Goal: Task Accomplishment & Management: Use online tool/utility

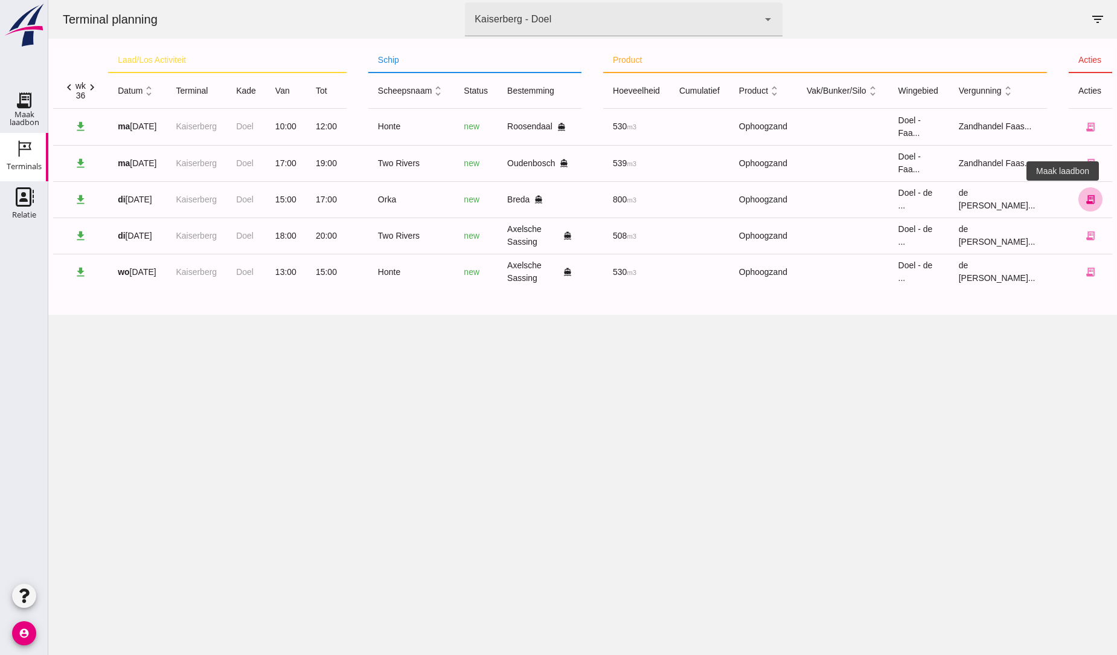
click at [1085, 201] on icon "receipt_long" at bounding box center [1090, 199] width 11 height 11
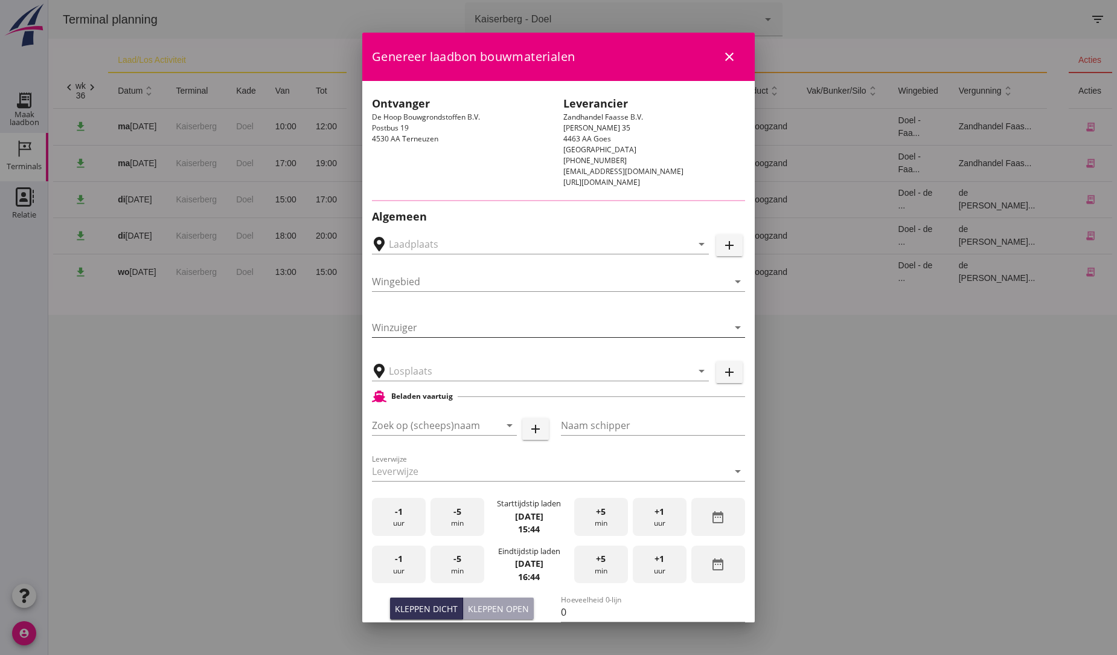
type input "Sando Puinrecycling B.V., [GEOGRAPHIC_DATA]"
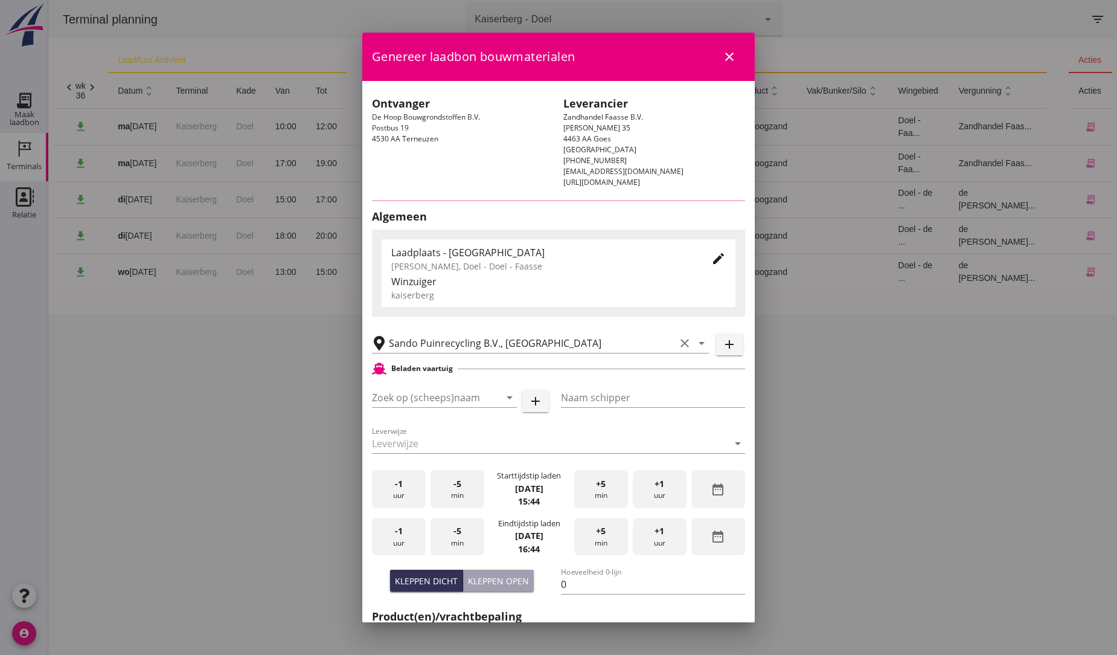
type input "Orka"
type input "[PERSON_NAME]"
type input "1091"
type input "Ophoogzand (6120)"
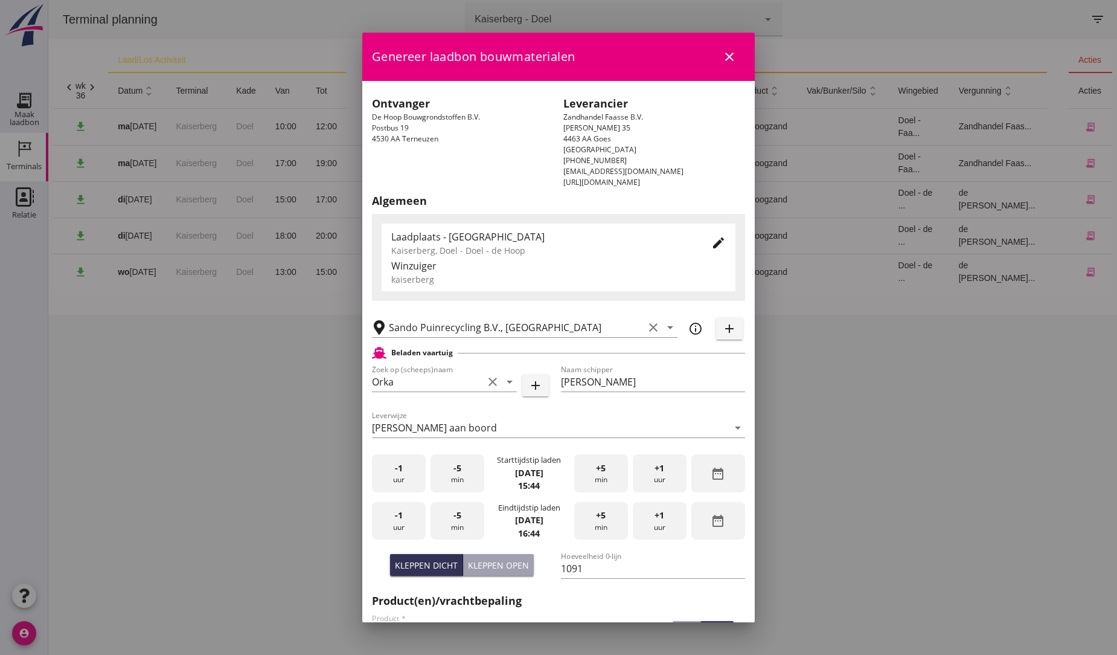
scroll to position [134, 0]
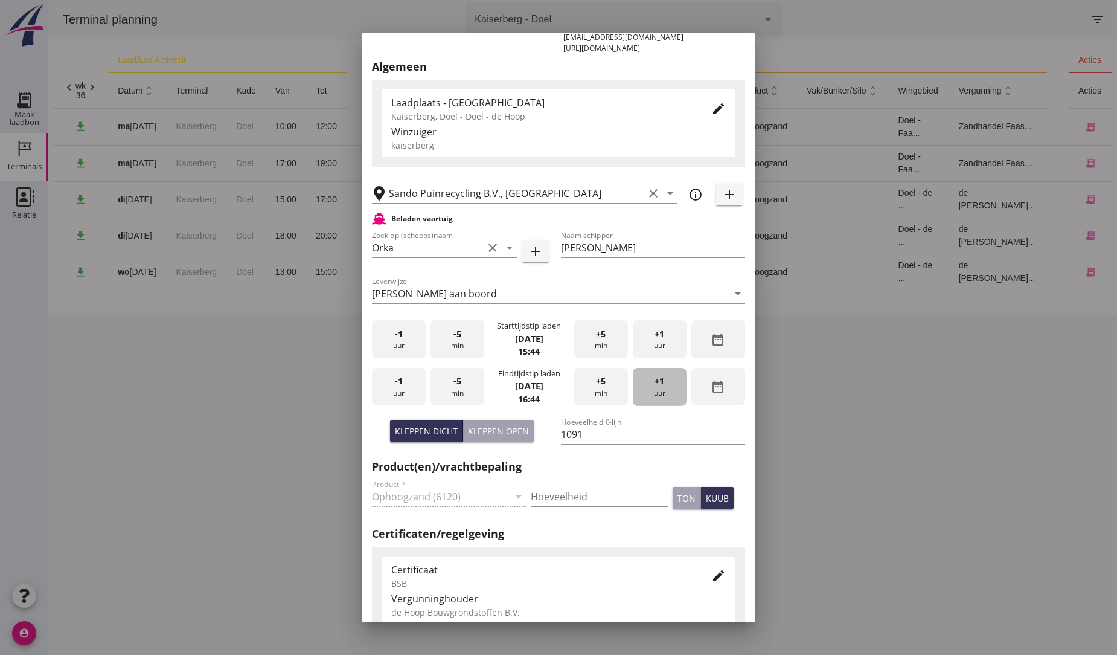
click at [655, 381] on span "+1" at bounding box center [660, 380] width 10 height 13
click at [505, 428] on div "Kleppen open" at bounding box center [498, 431] width 61 height 13
type input "0"
click at [561, 437] on input "0" at bounding box center [653, 434] width 184 height 19
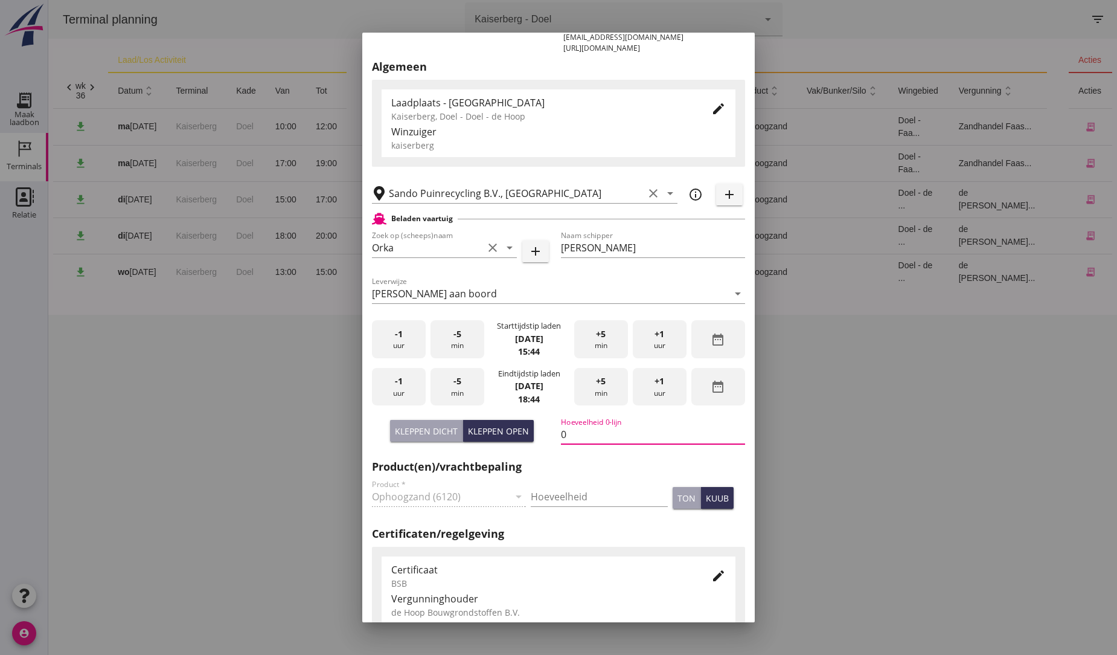
click at [566, 435] on input "0" at bounding box center [653, 434] width 184 height 19
type input "800"
click at [596, 487] on input "Hoeveelheid" at bounding box center [599, 496] width 137 height 19
click at [593, 541] on h2 "Certificaten/regelgeving" at bounding box center [558, 533] width 373 height 16
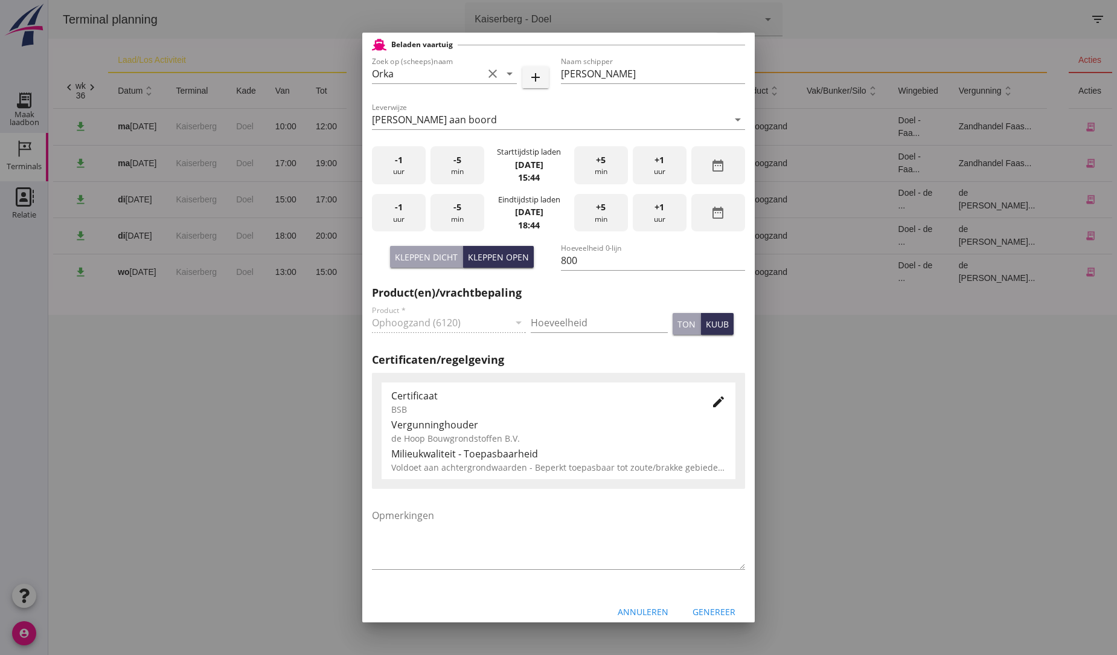
scroll to position [320, 0]
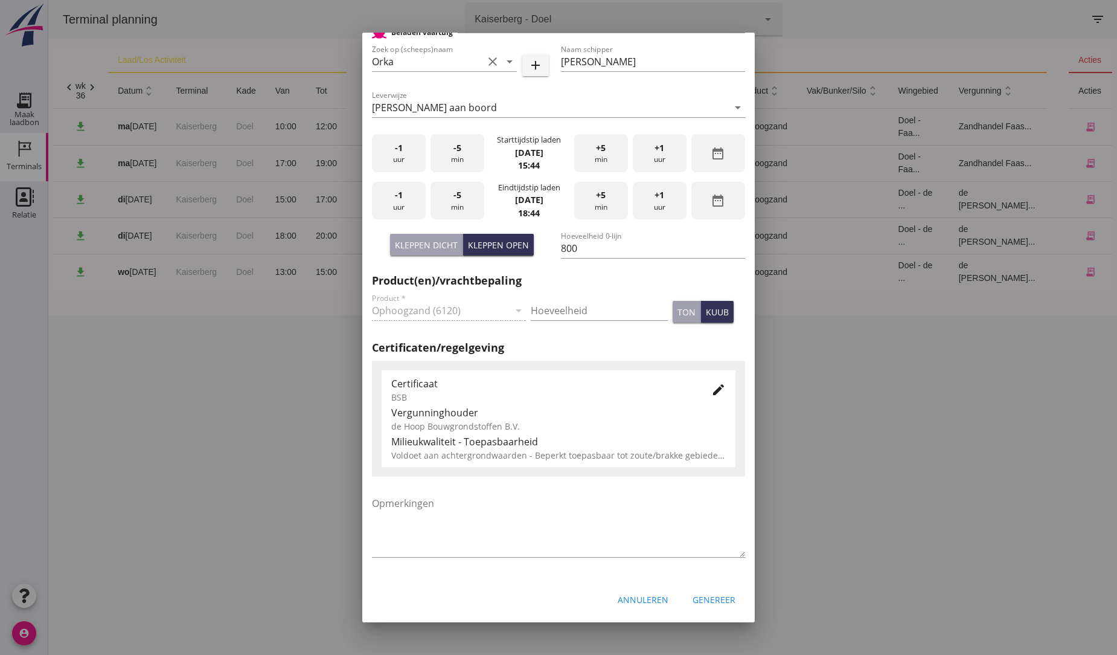
click at [703, 604] on div "Genereer" at bounding box center [714, 599] width 43 height 13
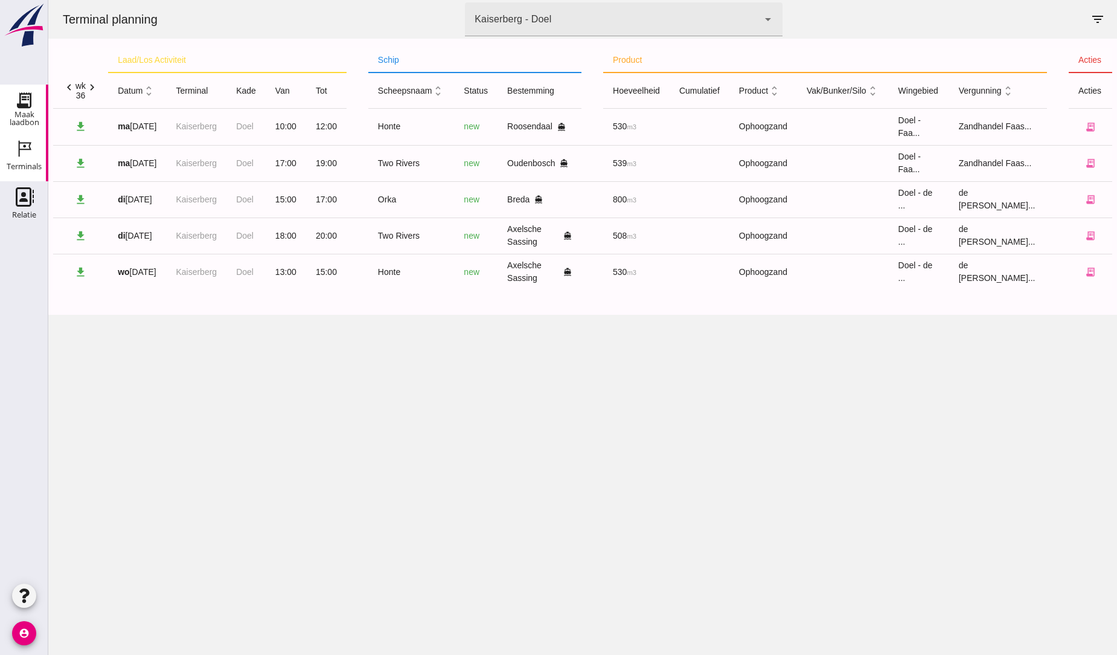
click at [24, 101] on icon "Maak laadbon" at bounding box center [23, 100] width 19 height 19
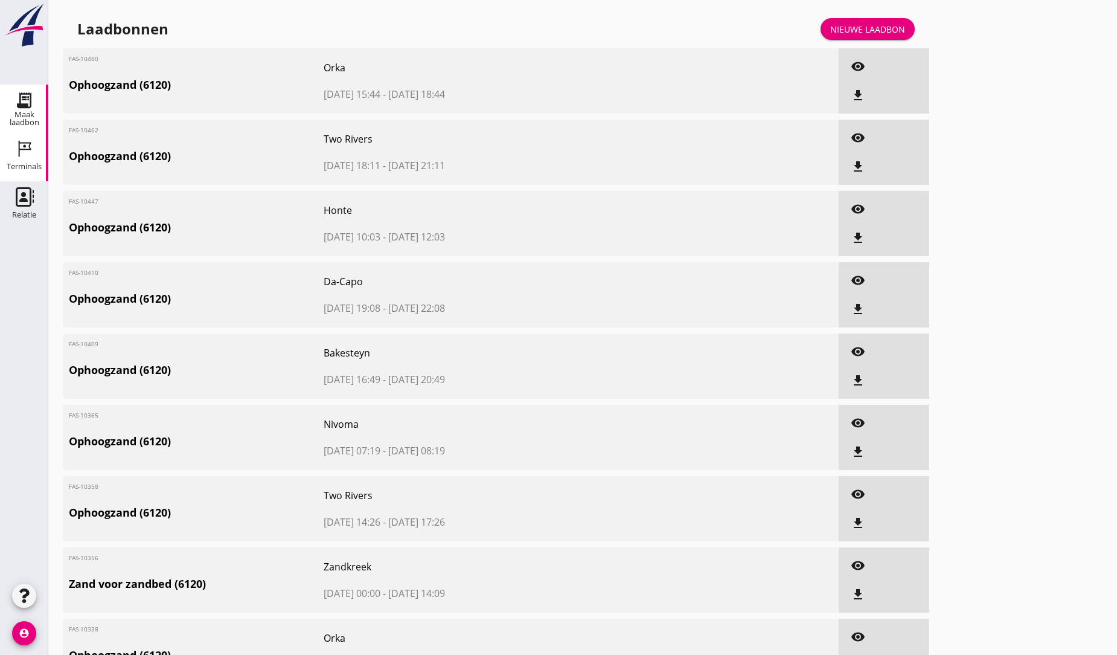
click at [25, 155] on icon "Terminals" at bounding box center [23, 148] width 19 height 19
